Goal: Task Accomplishment & Management: Manage account settings

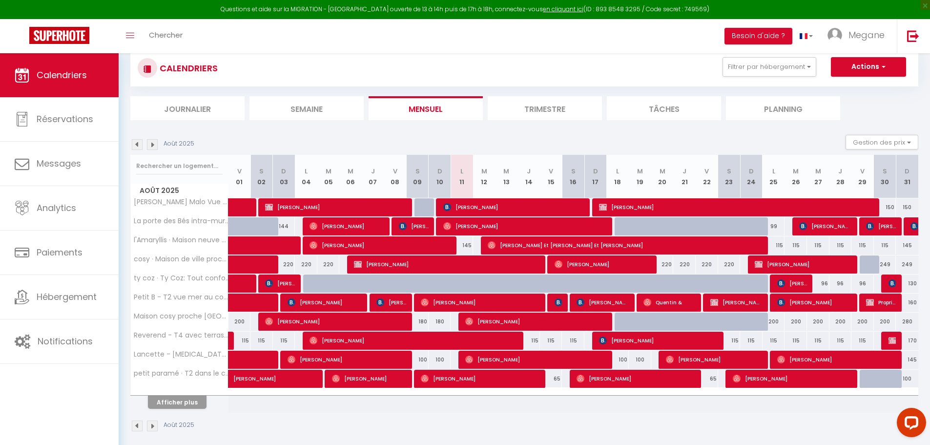
scroll to position [74, 0]
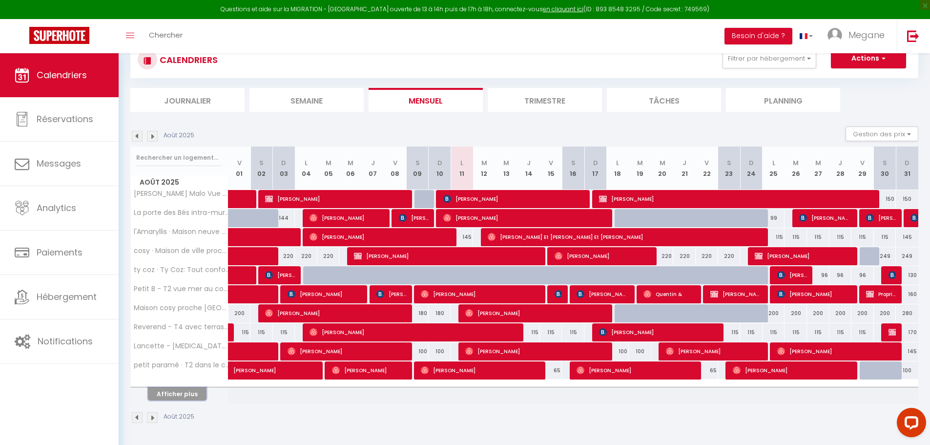
click at [183, 396] on button "Afficher plus" at bounding box center [177, 393] width 59 height 13
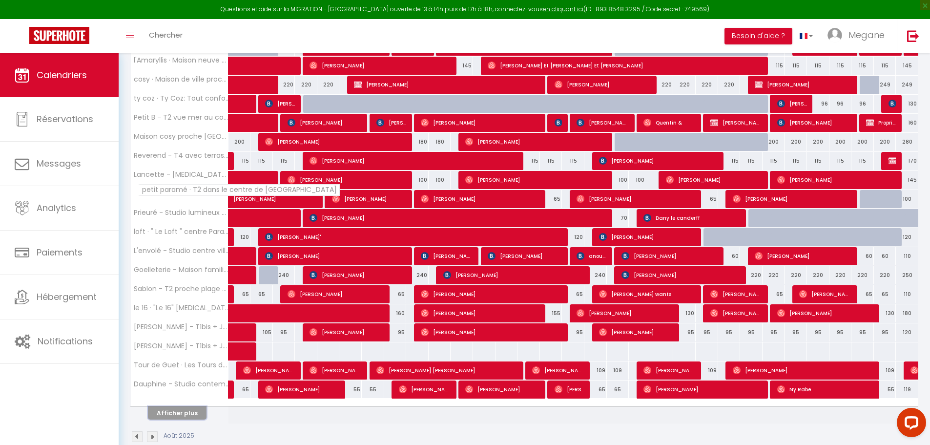
scroll to position [265, 0]
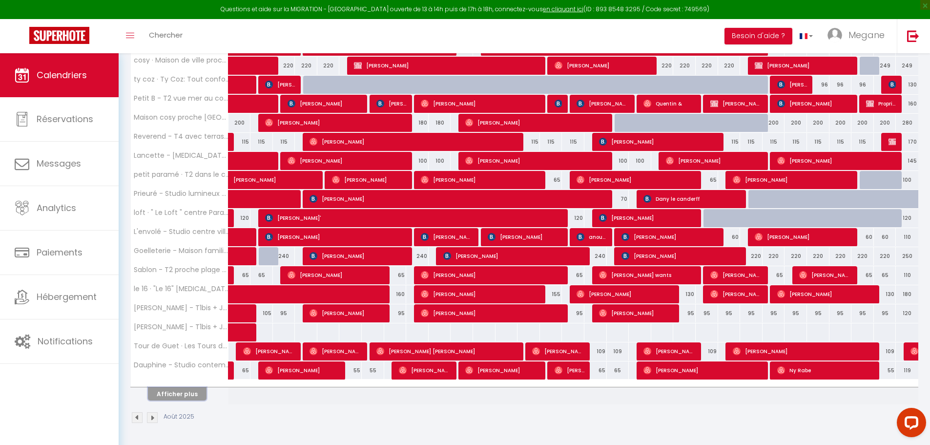
click at [168, 391] on button "Afficher plus" at bounding box center [177, 393] width 59 height 13
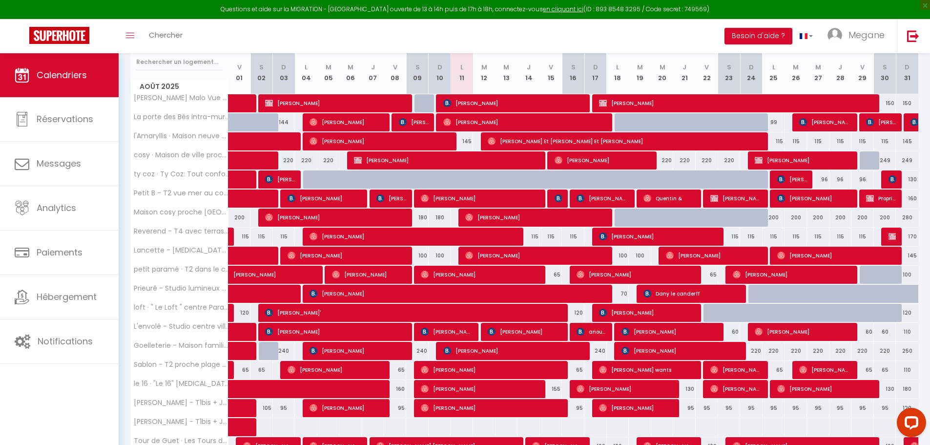
scroll to position [179, 0]
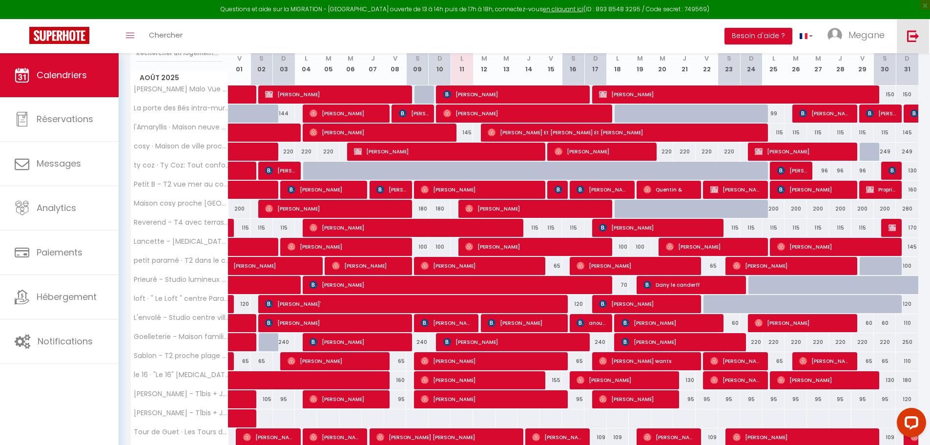
click at [912, 31] on img at bounding box center [913, 36] width 12 height 12
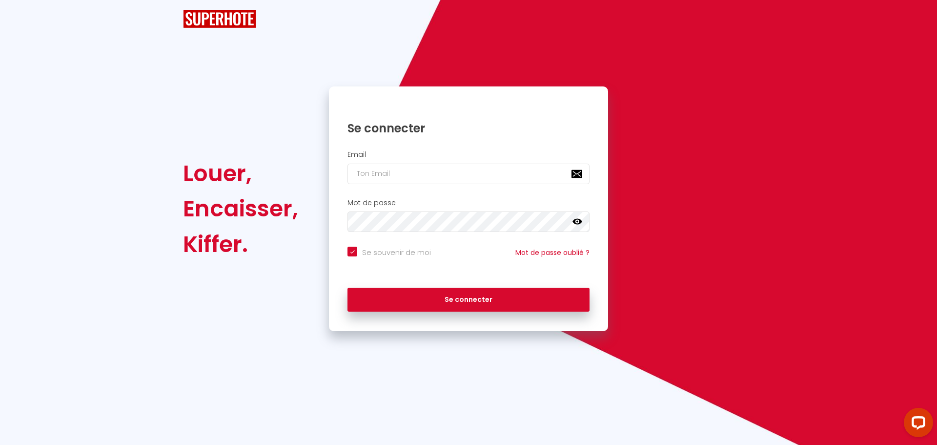
checkbox input "true"
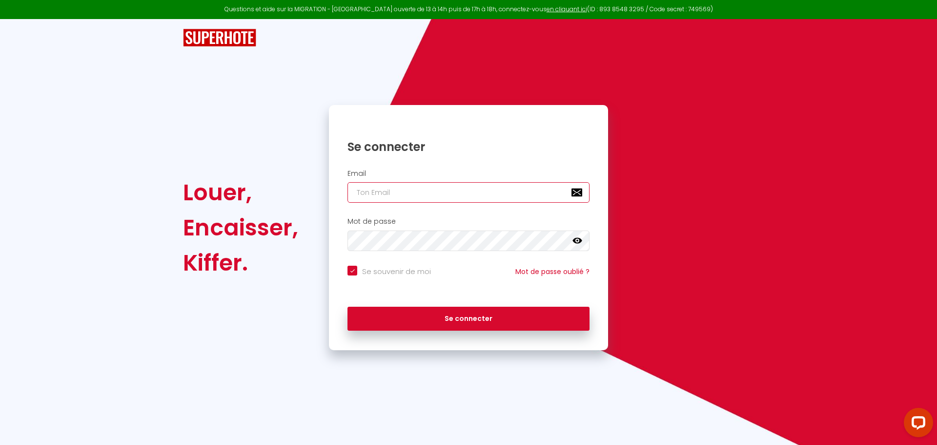
type input "[PERSON_NAME][EMAIL_ADDRESS][DOMAIN_NAME]"
checkbox input "true"
drag, startPoint x: 473, startPoint y: 195, endPoint x: 262, endPoint y: 190, distance: 211.9
click at [262, 190] on div "Louer, Encaisser, Kiffer. Se connecter Email [PERSON_NAME][EMAIL_ADDRESS][DOMAI…" at bounding box center [469, 227] width 584 height 245
paste input "[PERSON_NAME][EMAIL_ADDRESS][DOMAIN_NAME]"
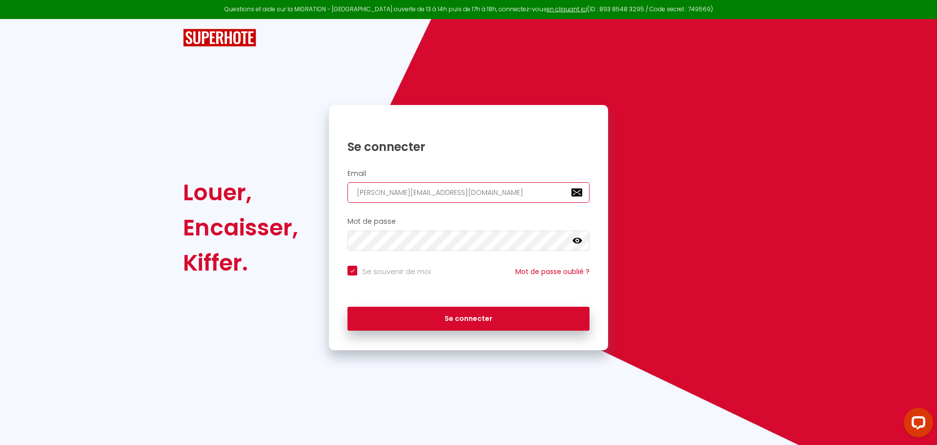
type input "[PERSON_NAME][EMAIL_ADDRESS][DOMAIN_NAME]"
checkbox input "true"
type input "[PERSON_NAME][EMAIL_ADDRESS][DOMAIN_NAME]"
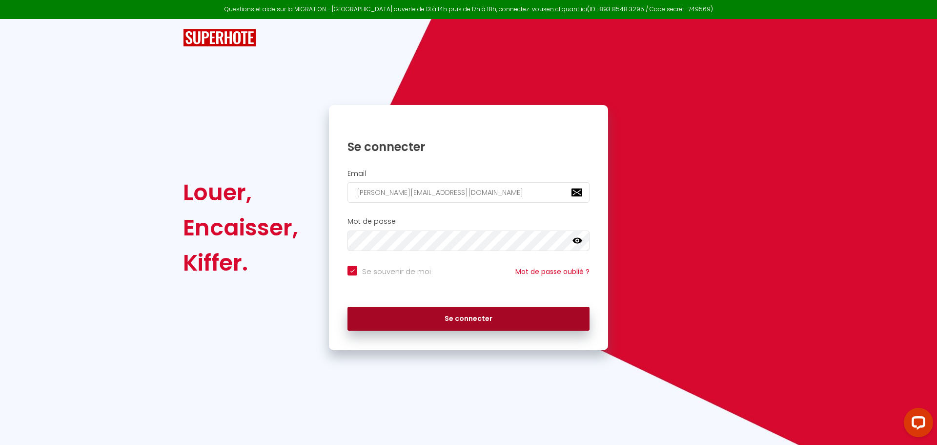
click at [435, 320] on button "Se connecter" at bounding box center [469, 319] width 242 height 24
checkbox input "true"
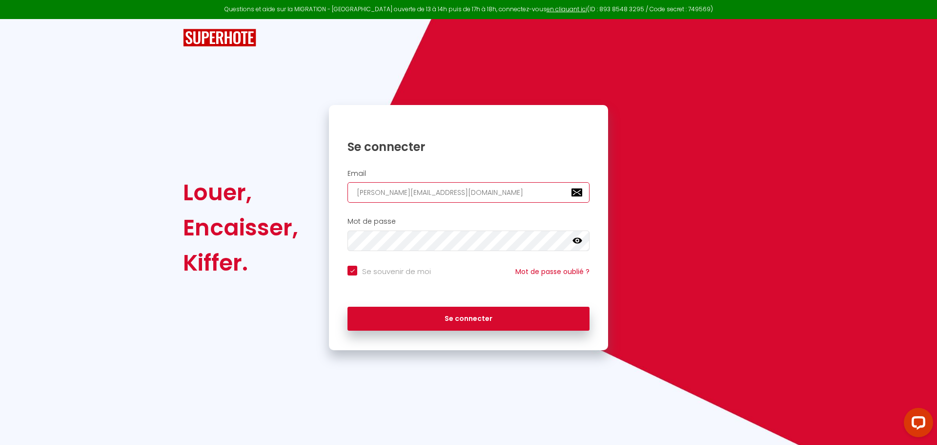
drag, startPoint x: 406, startPoint y: 191, endPoint x: 265, endPoint y: 191, distance: 140.6
click at [266, 191] on div "Louer, Encaisser, Kiffer. Se connecter Email [EMAIL_ADDRESS][DOMAIN_NAME] Mot d…" at bounding box center [469, 227] width 584 height 245
paste input "[EMAIL_ADDRESS][DOMAIN_NAME]"
type input "[PERSON_NAME][EMAIL_ADDRESS][DOMAIN_NAME]"
checkbox input "true"
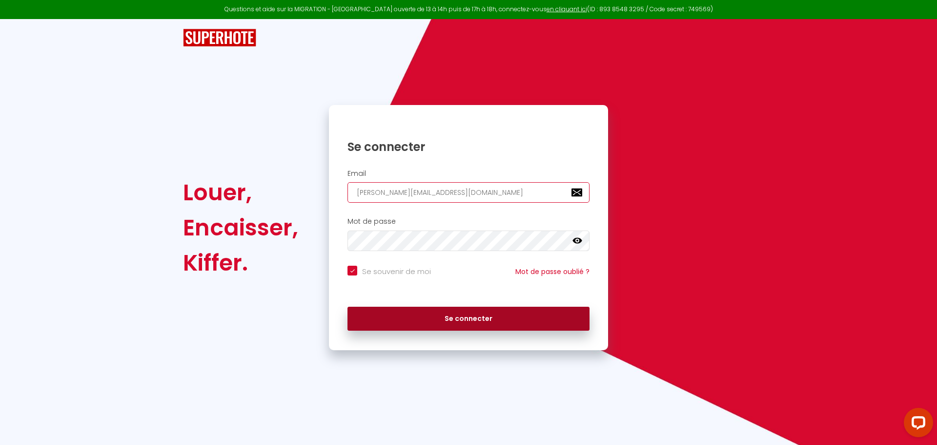
type input "[PERSON_NAME][EMAIL_ADDRESS][DOMAIN_NAME]"
click at [431, 313] on button "Se connecter" at bounding box center [469, 319] width 242 height 24
checkbox input "true"
